Goal: Check status: Check status

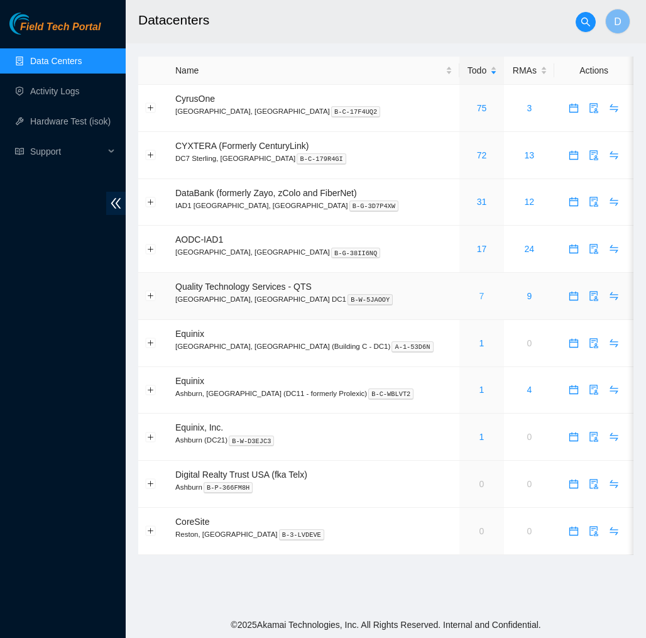
click at [480, 295] on link "7" at bounding box center [482, 296] width 5 height 10
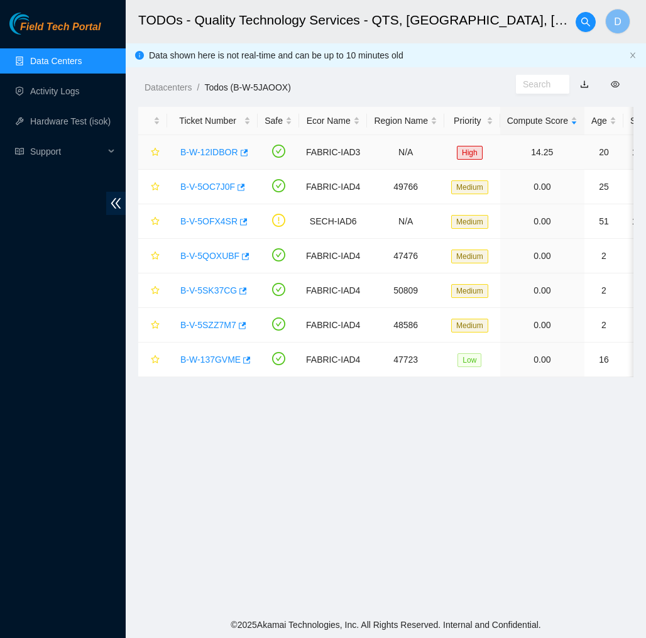
click at [216, 154] on link "B-W-12IDBOR" at bounding box center [209, 152] width 58 height 10
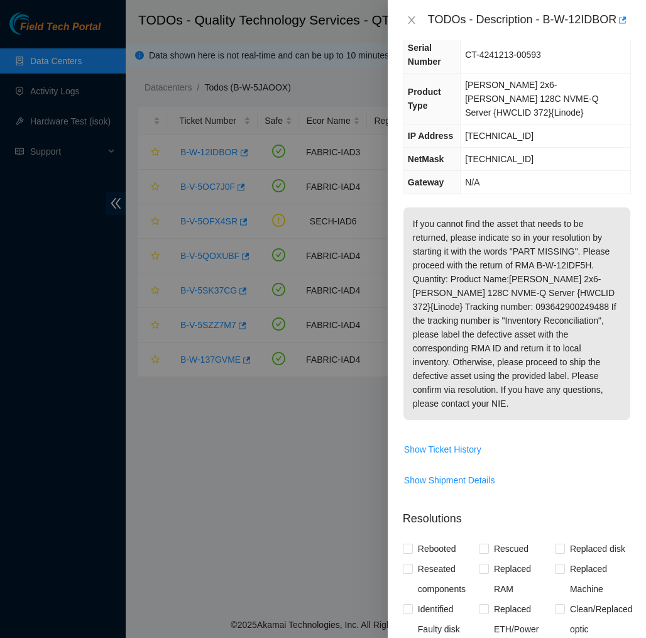
scroll to position [91, 0]
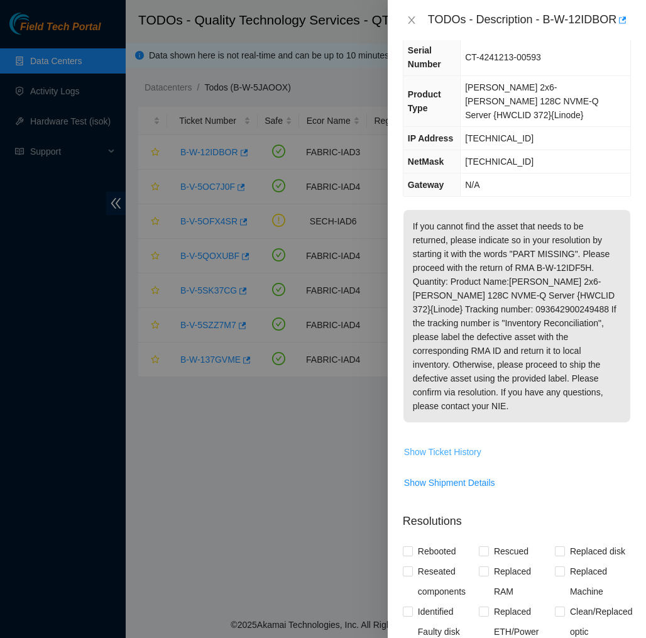
click at [463, 450] on span "Show Ticket History" at bounding box center [442, 452] width 77 height 14
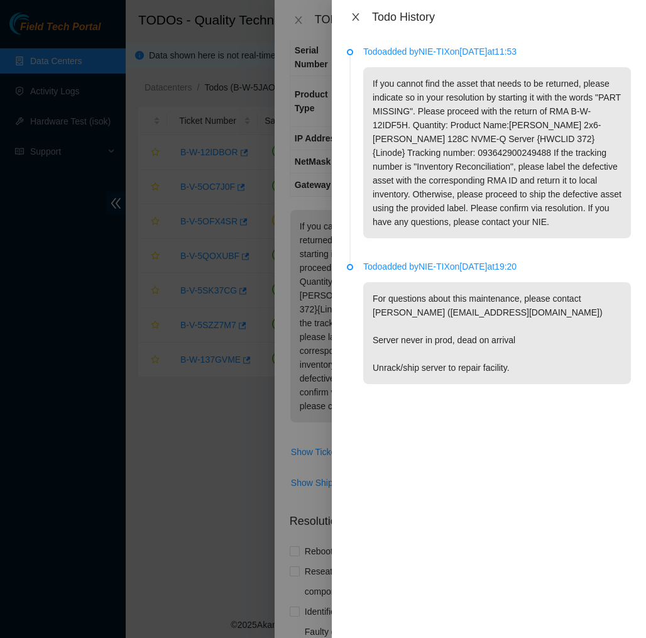
click at [358, 20] on icon "close" at bounding box center [355, 17] width 7 height 8
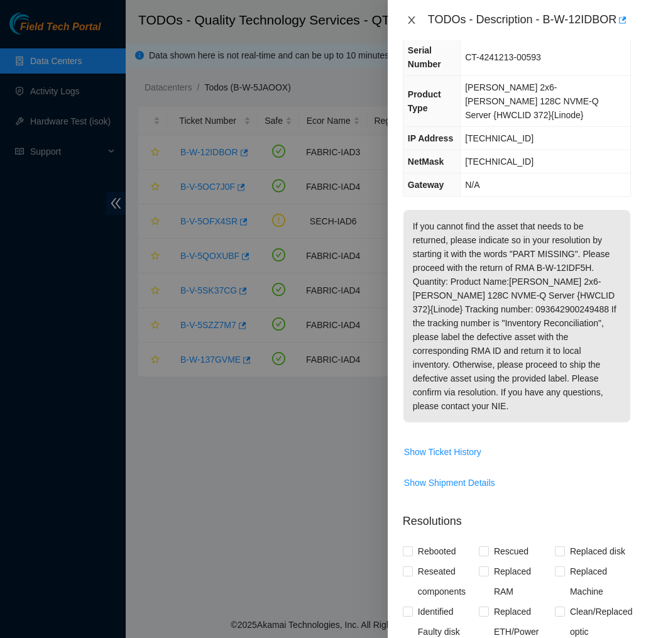
click at [409, 25] on icon "close" at bounding box center [412, 20] width 10 height 10
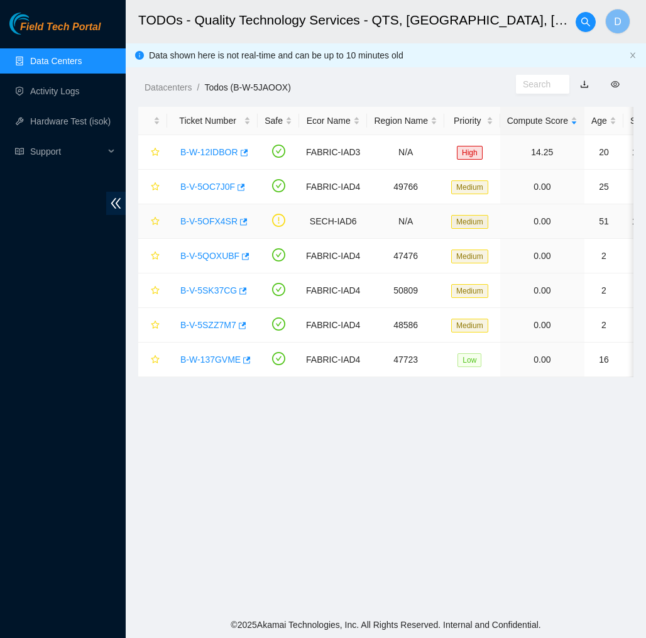
scroll to position [0, 0]
click at [206, 219] on link "B-V-5OFX4SR" at bounding box center [208, 221] width 57 height 10
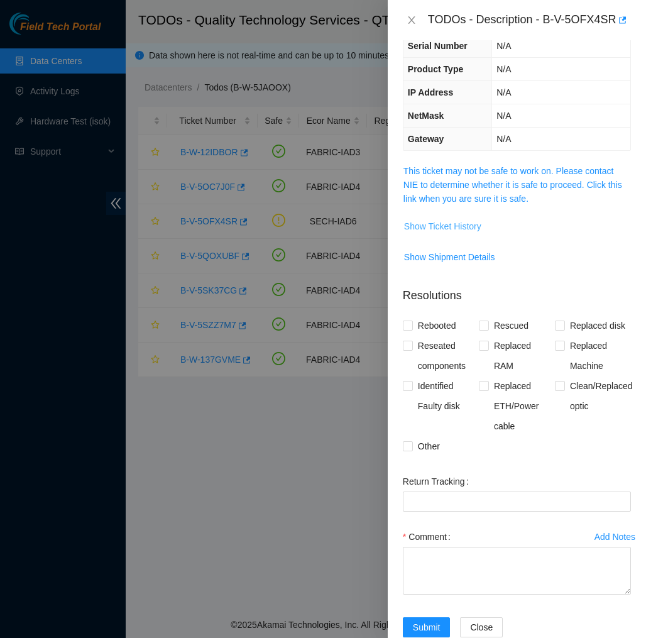
click at [467, 230] on span "Show Ticket History" at bounding box center [442, 226] width 77 height 14
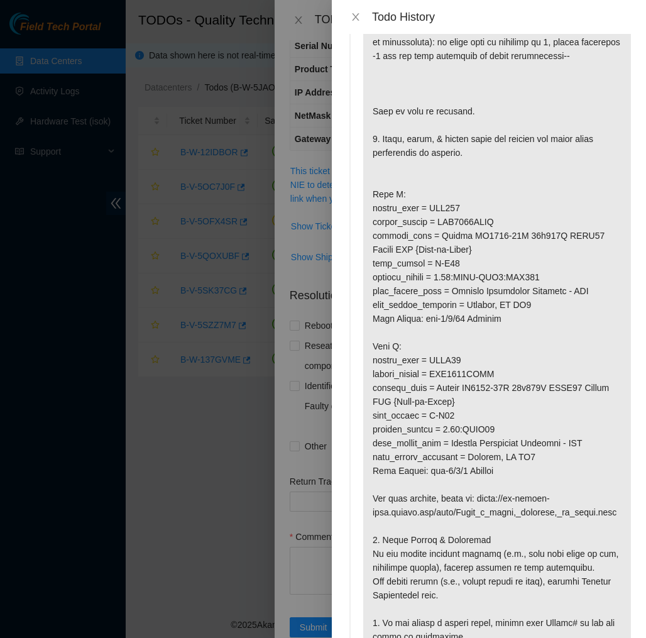
scroll to position [167, 0]
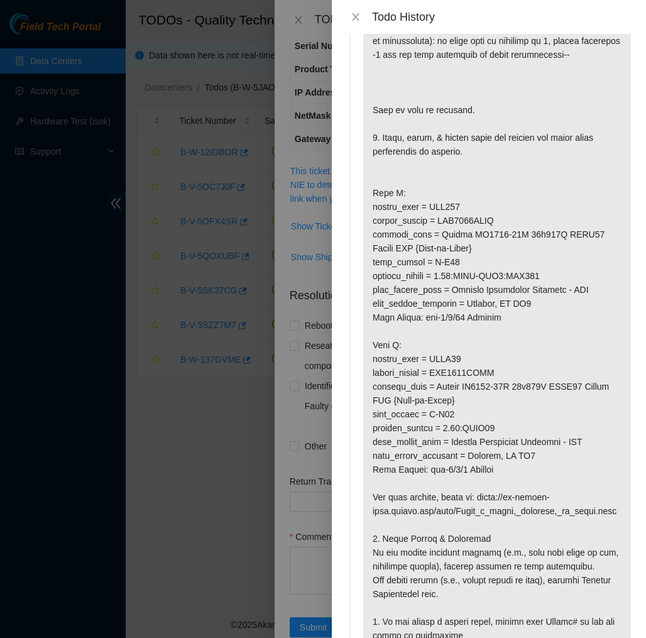
click at [524, 321] on p at bounding box center [497, 290] width 268 height 780
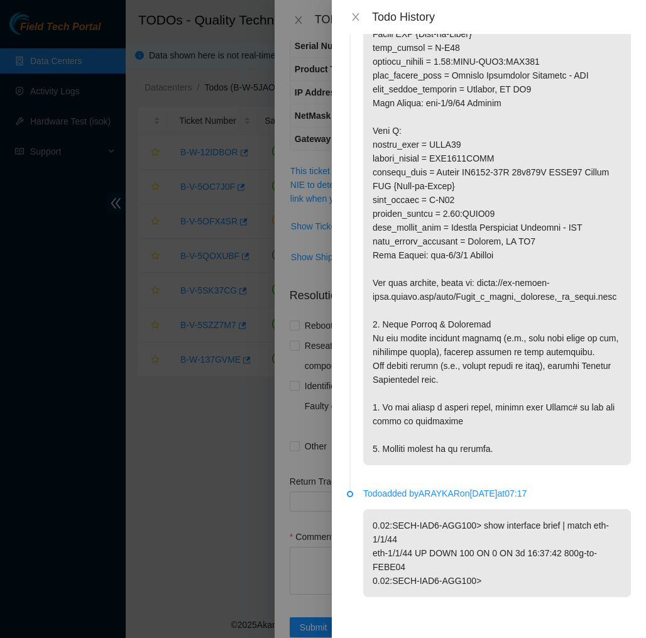
scroll to position [396, 0]
click at [353, 21] on icon "close" at bounding box center [356, 17] width 10 height 10
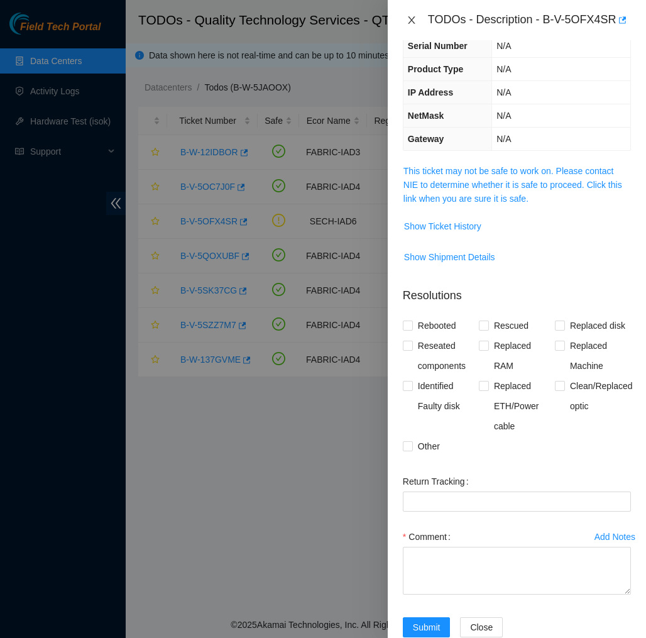
click at [409, 15] on icon "close" at bounding box center [412, 20] width 10 height 10
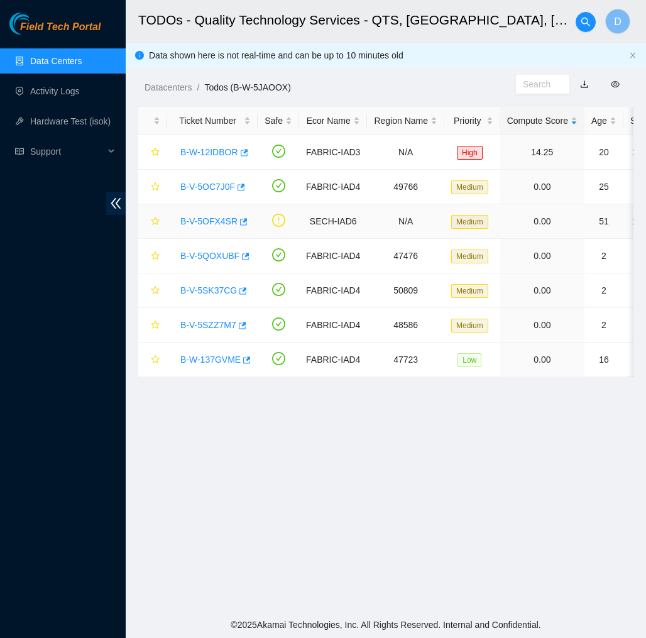
scroll to position [0, 0]
click at [423, 63] on div "Datacenters / Todos (B-W-5JAOOX) /" at bounding box center [321, 59] width 390 height 70
